Goal: Task Accomplishment & Management: Use online tool/utility

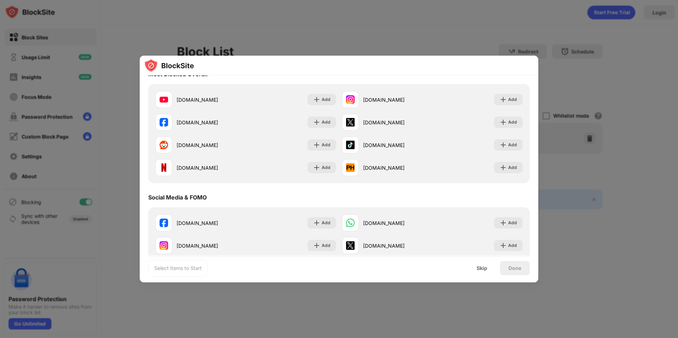
scroll to position [71, 0]
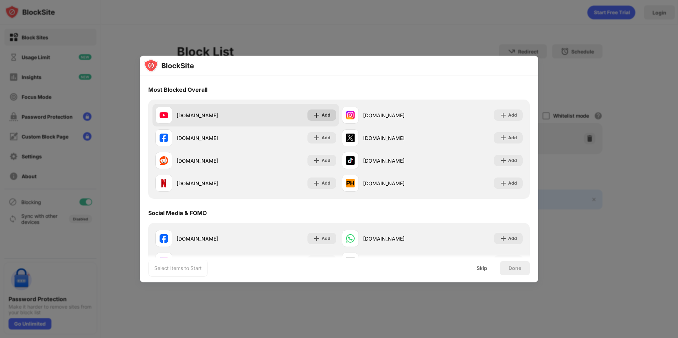
click at [324, 118] on div "Add" at bounding box center [326, 115] width 9 height 7
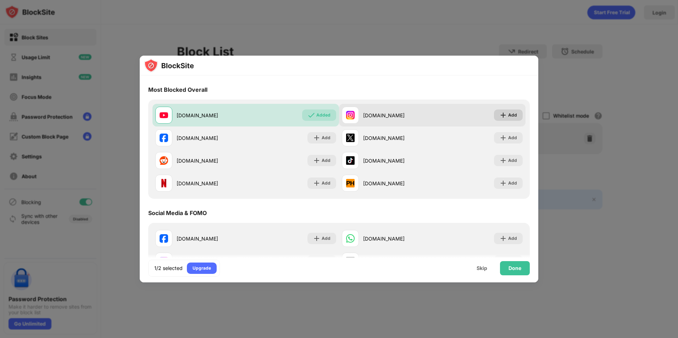
click at [500, 113] on img at bounding box center [503, 115] width 7 height 7
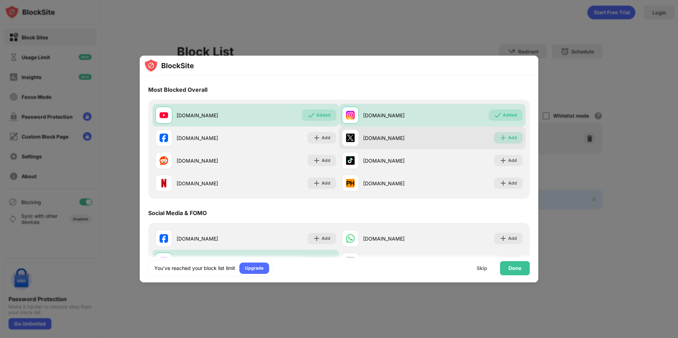
click at [500, 137] on img at bounding box center [503, 137] width 7 height 7
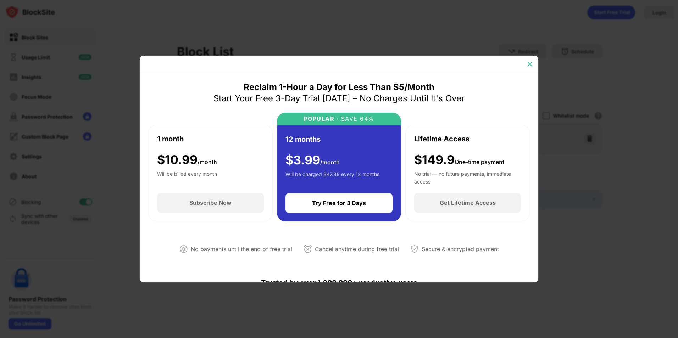
click at [526, 66] on div at bounding box center [529, 64] width 11 height 11
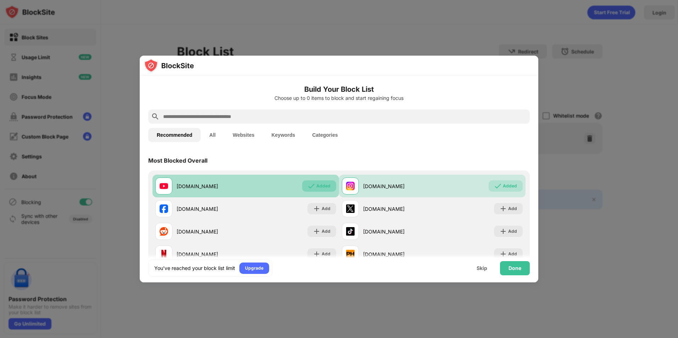
click at [312, 187] on img at bounding box center [311, 186] width 7 height 7
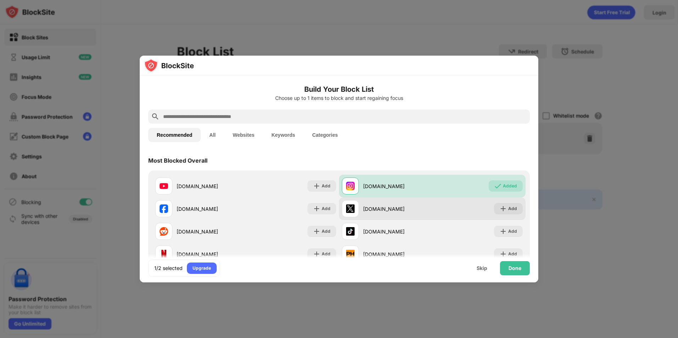
click at [374, 212] on div "[DOMAIN_NAME]" at bounding box center [397, 208] width 69 height 7
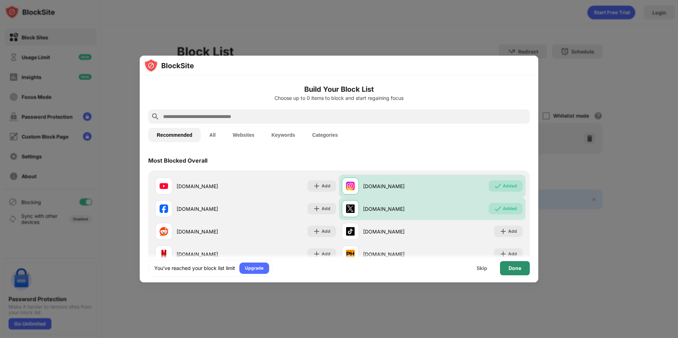
click at [518, 269] on div "Done" at bounding box center [515, 269] width 13 height 6
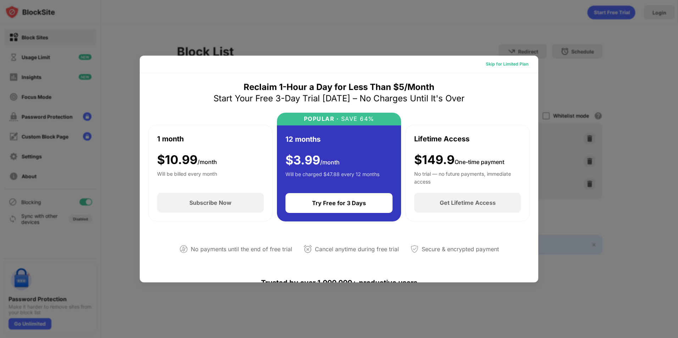
click at [524, 70] on div "Skip for Limited Plan" at bounding box center [507, 64] width 54 height 11
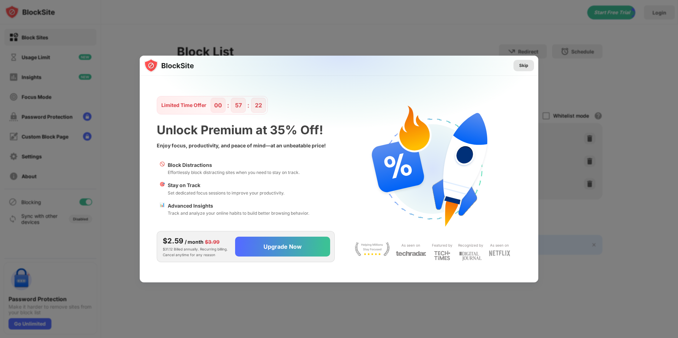
click at [528, 66] on div "Skip" at bounding box center [523, 65] width 9 height 7
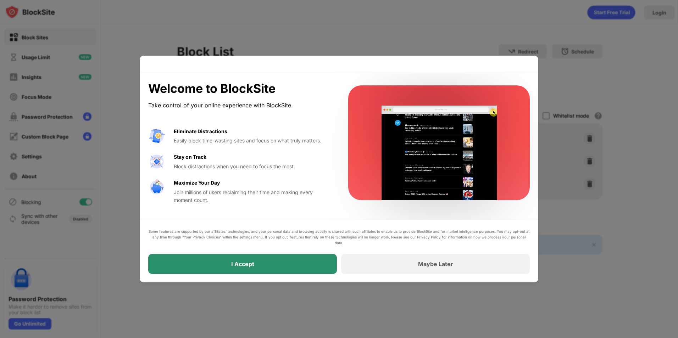
click at [296, 263] on div "I Accept" at bounding box center [242, 264] width 189 height 20
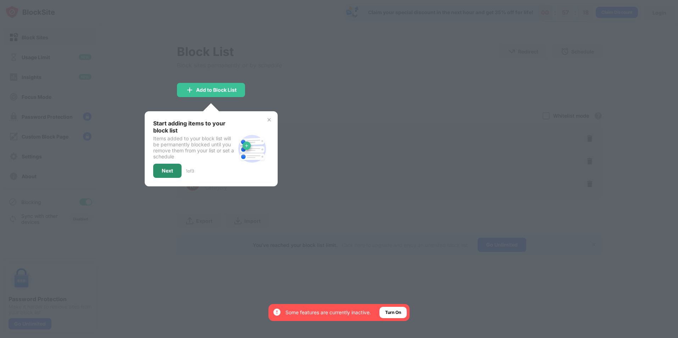
click at [173, 171] on div "Next" at bounding box center [167, 171] width 28 height 14
